Goal: Transaction & Acquisition: Purchase product/service

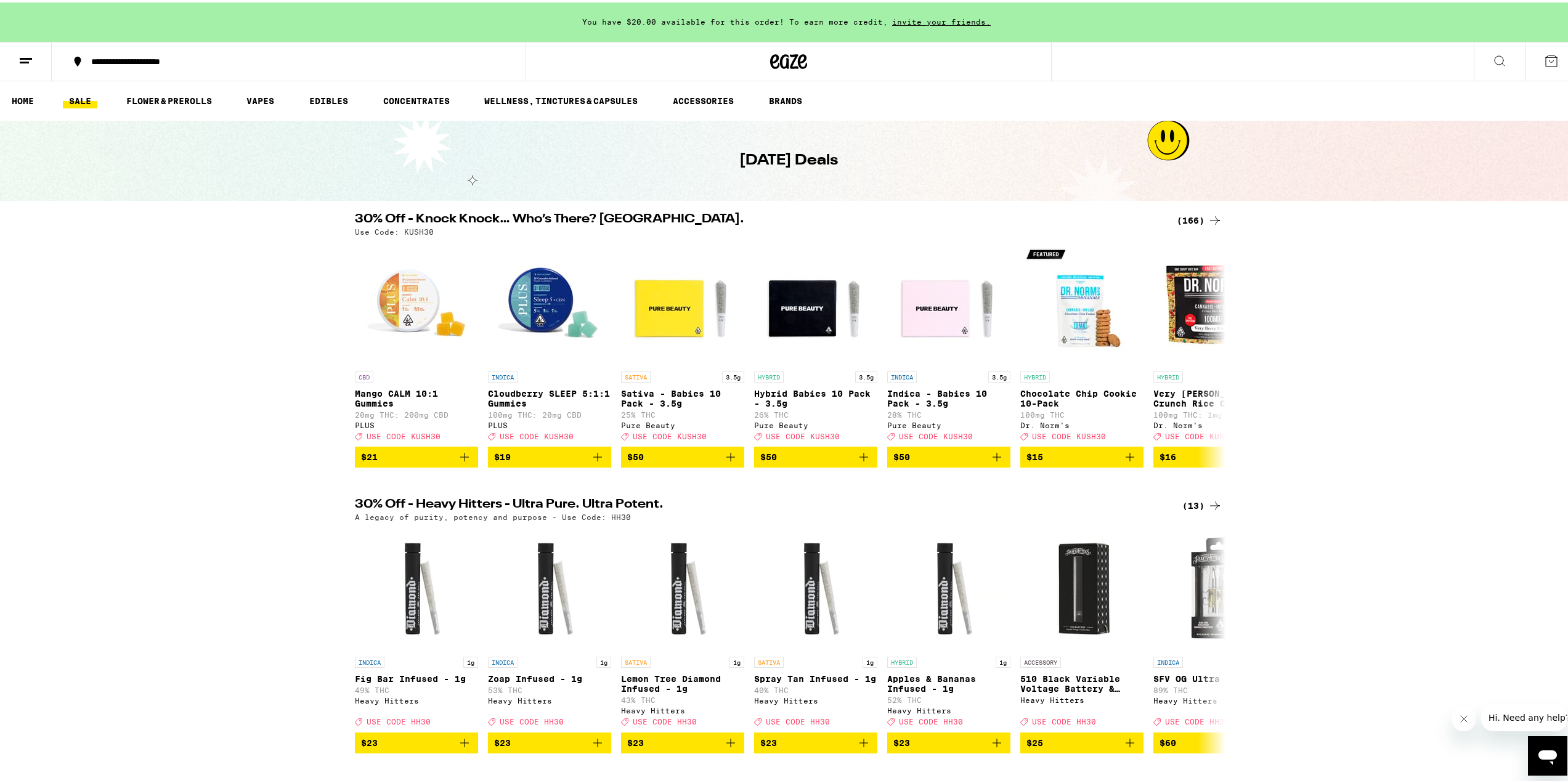
click at [1493, 59] on icon at bounding box center [1500, 59] width 15 height 15
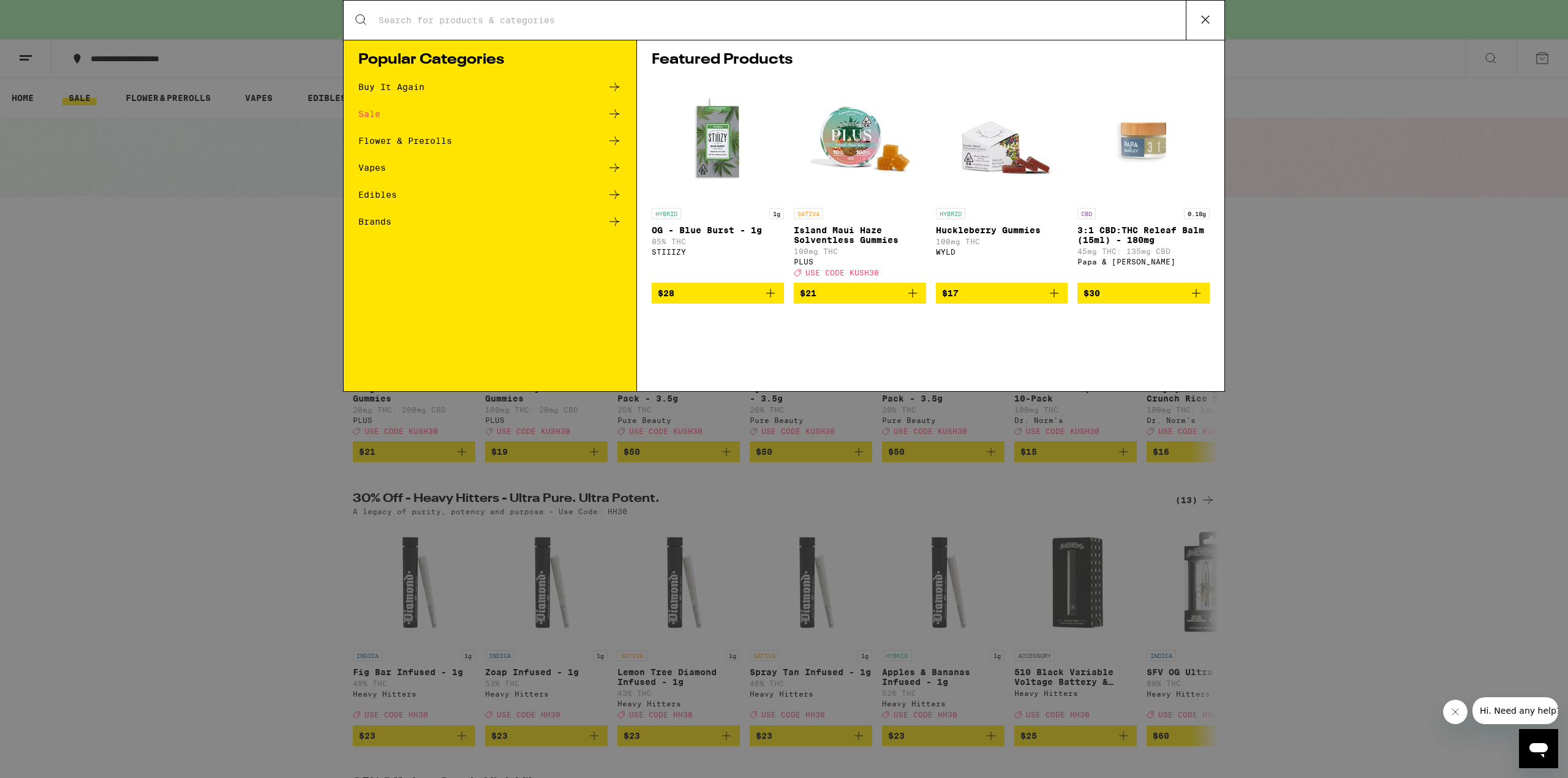
click at [1037, 28] on div "Search for Products" at bounding box center [784, 20] width 881 height 39
click at [1020, 22] on input "Search for Products" at bounding box center [782, 20] width 808 height 11
type input "kurvana"
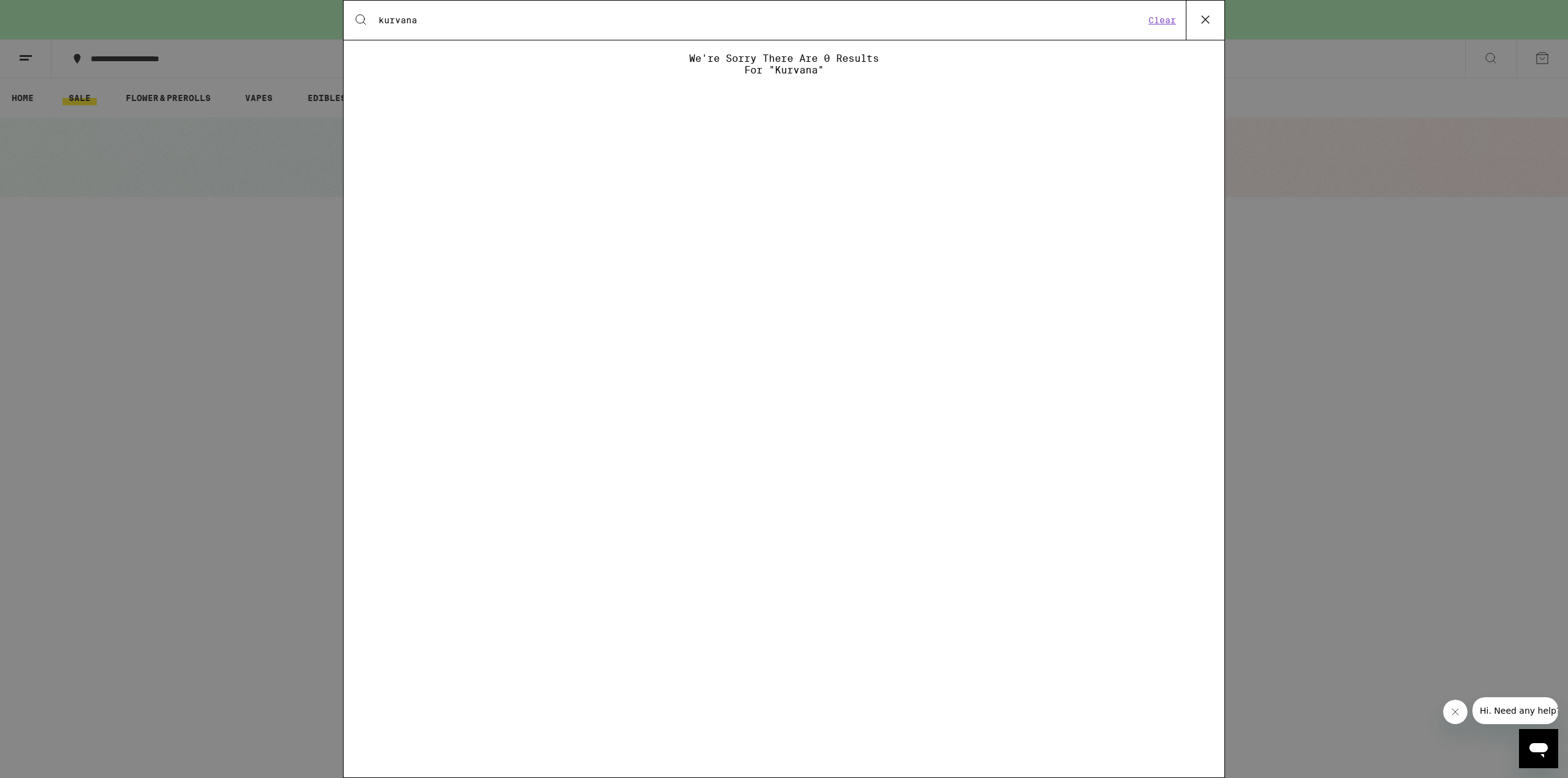
click at [1209, 18] on icon at bounding box center [1205, 20] width 18 height 18
